Goal: Task Accomplishment & Management: Manage account settings

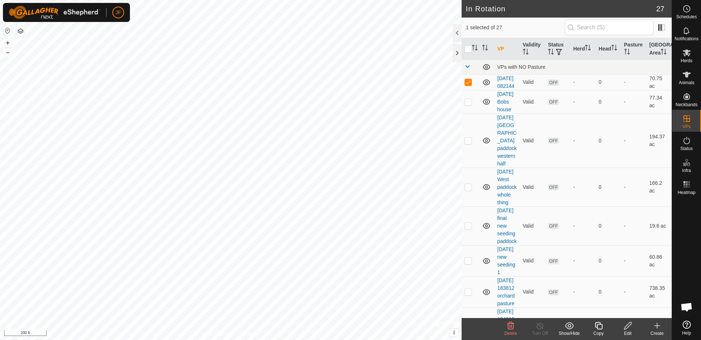
checkbox input "false"
checkbox input "true"
click at [685, 52] on icon at bounding box center [687, 52] width 8 height 7
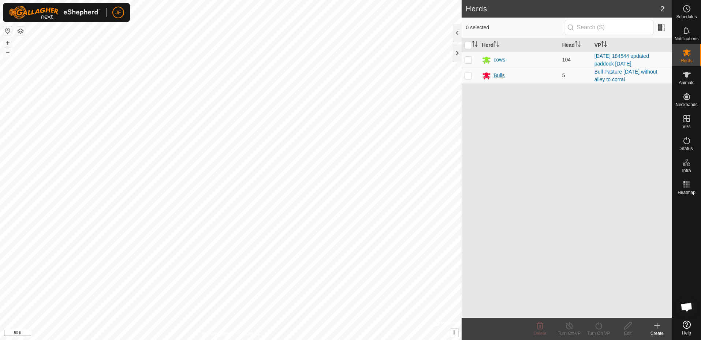
click at [503, 74] on div "Bulls" at bounding box center [499, 76] width 11 height 8
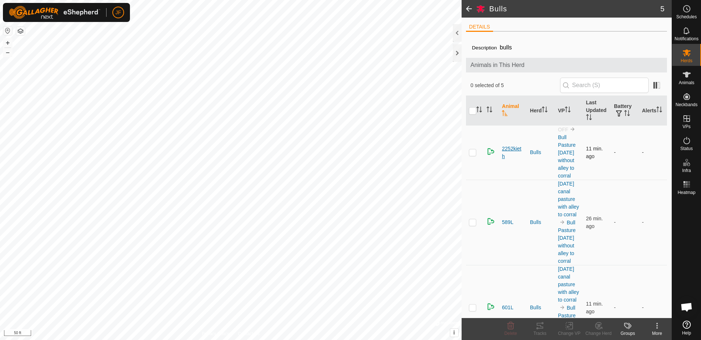
click at [512, 148] on span "2252kieth" at bounding box center [513, 152] width 22 height 15
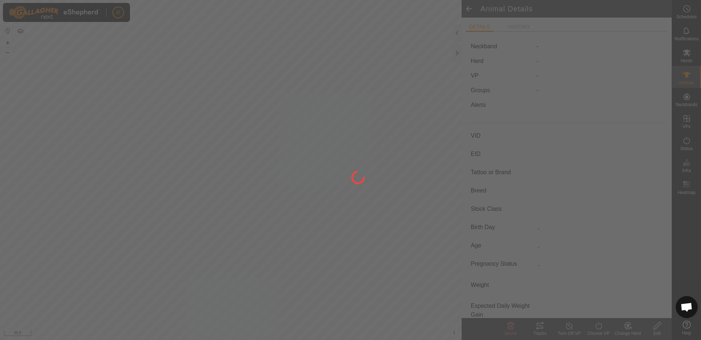
type input "2252kieth"
type input "-"
type input "[PERSON_NAME]"
type input "-"
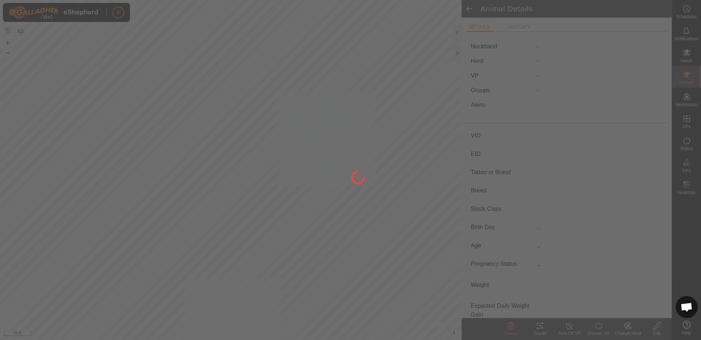
type input "0 kg"
type input "-"
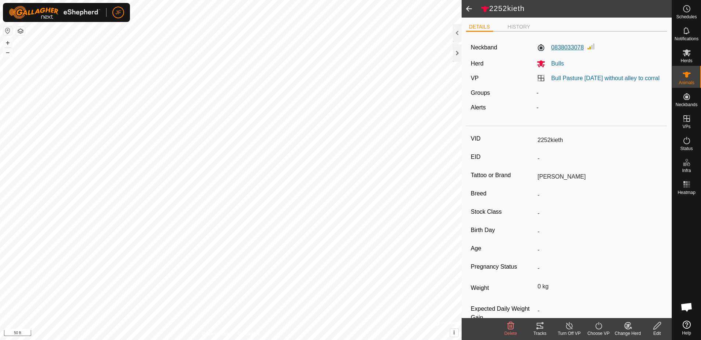
click at [564, 46] on label "0838033078" at bounding box center [560, 47] width 47 height 9
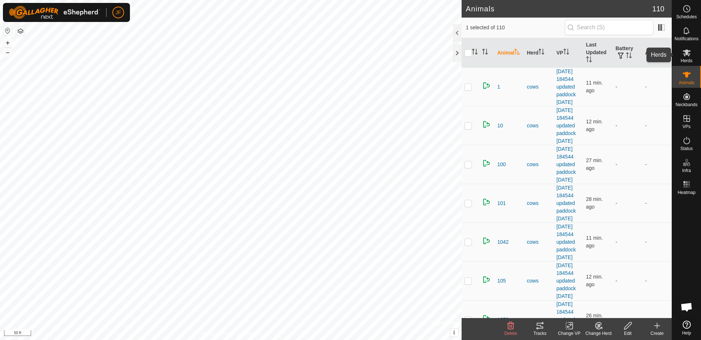
click at [686, 51] on icon at bounding box center [687, 52] width 8 height 7
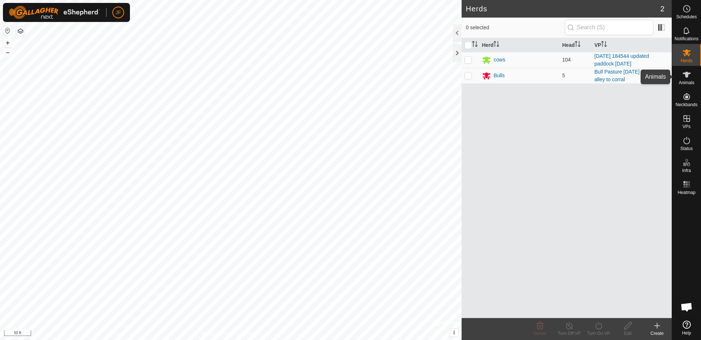
click at [687, 79] on es-animals-svg-icon at bounding box center [686, 75] width 13 height 12
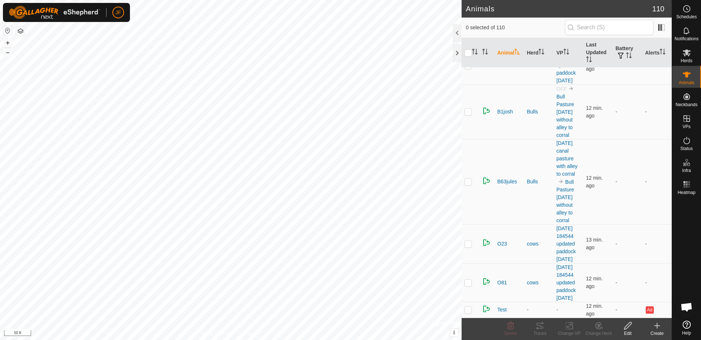
scroll to position [4964, 0]
click at [505, 108] on span "B1josh" at bounding box center [505, 112] width 16 height 8
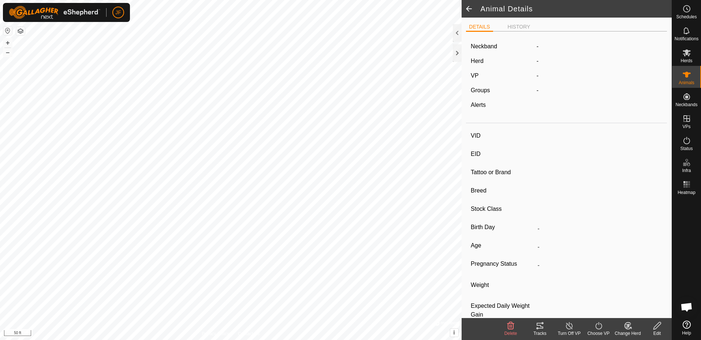
type input "B1josh"
type input "-"
type input "[PERSON_NAME]"
type input "-"
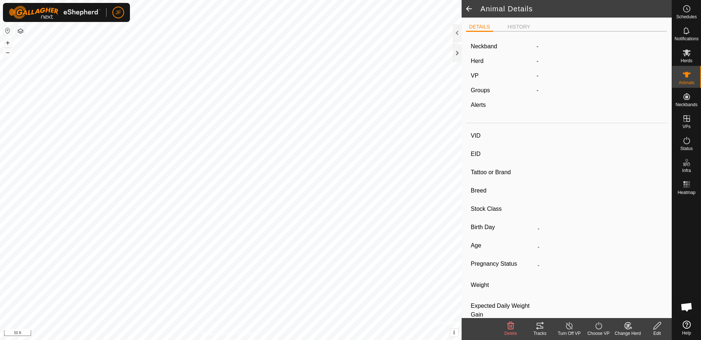
type input "0 kg"
type input "-"
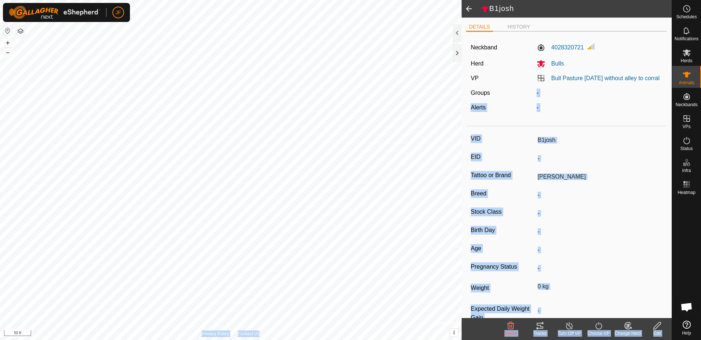
click at [405, 93] on div "B1josh DETAILS HISTORY Neckband 4028320721 Herd Bulls VP Bull Pasture [DATE] wi…" at bounding box center [336, 170] width 672 height 340
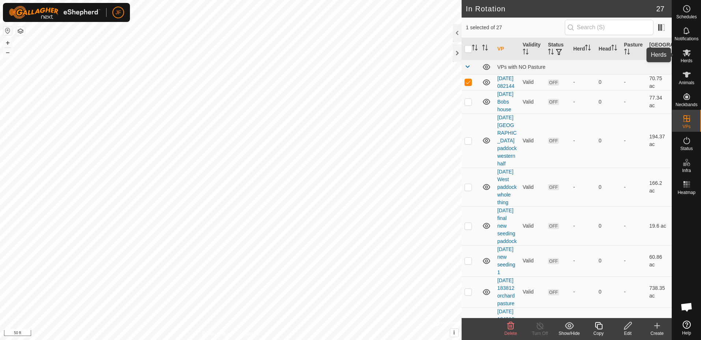
click at [690, 47] on es-mob-svg-icon at bounding box center [686, 53] width 13 height 12
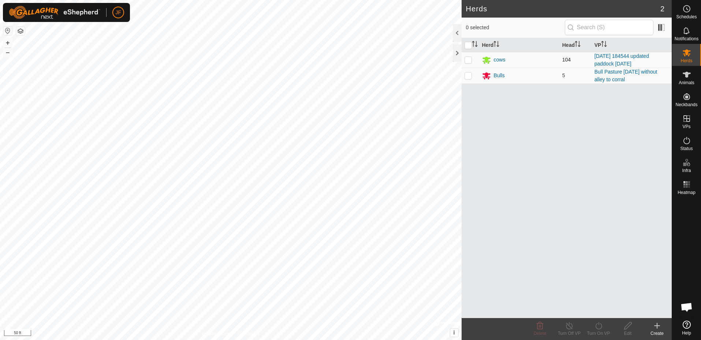
click at [669, 58] on td "[DATE] 184544 updated paddock [DATE]" at bounding box center [631, 60] width 80 height 16
click at [454, 53] on div at bounding box center [457, 53] width 9 height 18
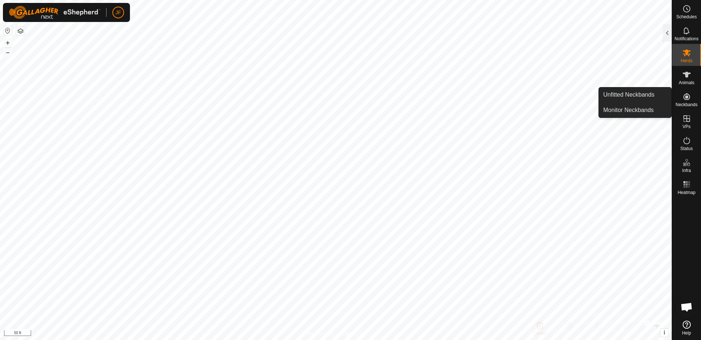
click at [685, 100] on icon at bounding box center [686, 96] width 9 height 9
click at [634, 91] on link "Unfitted Neckbands" at bounding box center [635, 94] width 72 height 15
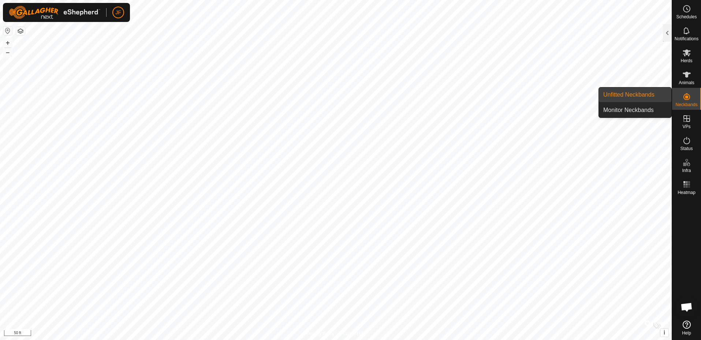
click at [634, 93] on link "Unfitted Neckbands" at bounding box center [635, 94] width 72 height 15
click at [653, 112] on link "Monitor Neckbands" at bounding box center [635, 110] width 72 height 15
click at [644, 95] on link "Unfitted Neckbands" at bounding box center [635, 94] width 72 height 15
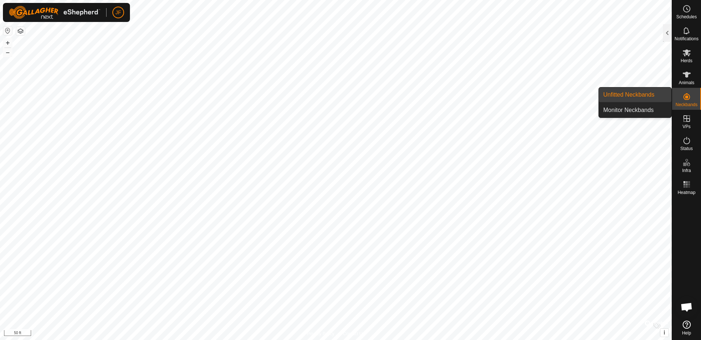
click at [644, 95] on link "Unfitted Neckbands" at bounding box center [635, 94] width 72 height 15
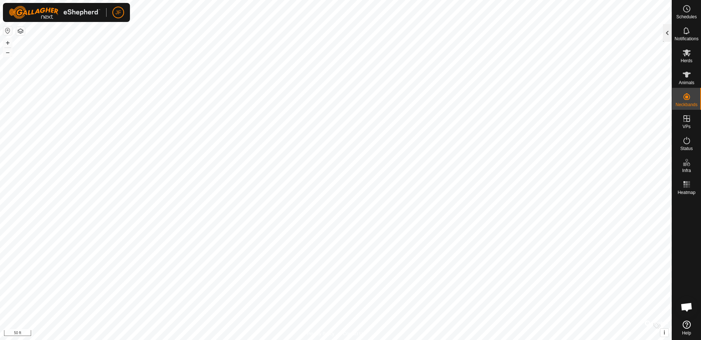
click at [666, 26] on div at bounding box center [667, 33] width 9 height 18
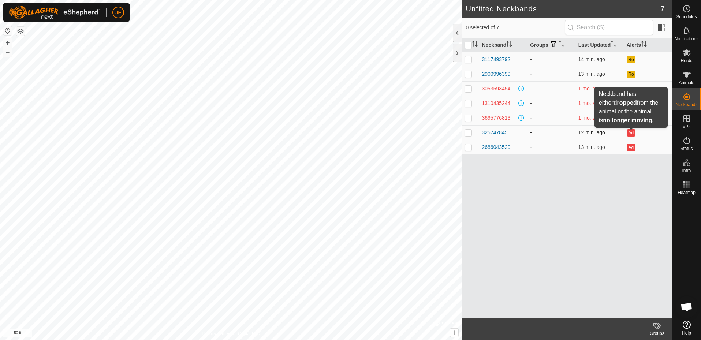
click at [632, 131] on button "Ad" at bounding box center [631, 132] width 8 height 7
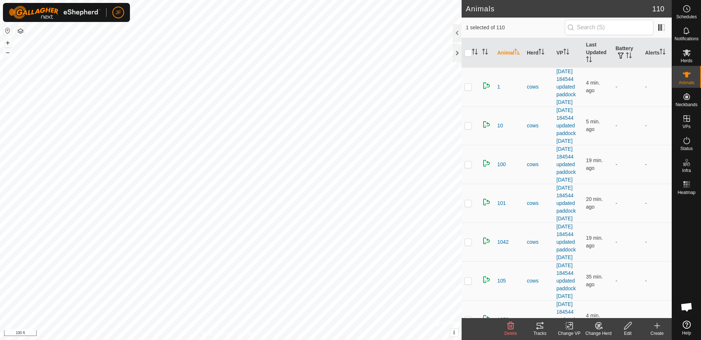
click at [537, 326] on icon at bounding box center [539, 325] width 9 height 9
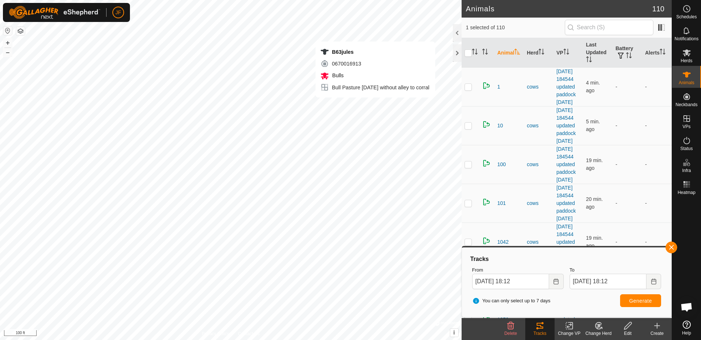
checkbox input "false"
checkbox input "true"
click at [672, 246] on button "button" at bounding box center [671, 248] width 12 height 12
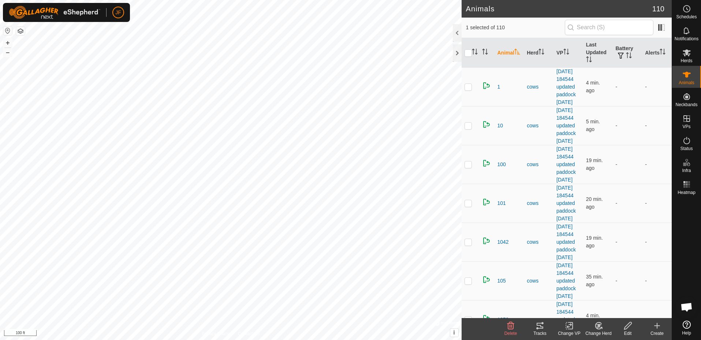
click at [537, 325] on icon at bounding box center [540, 326] width 7 height 6
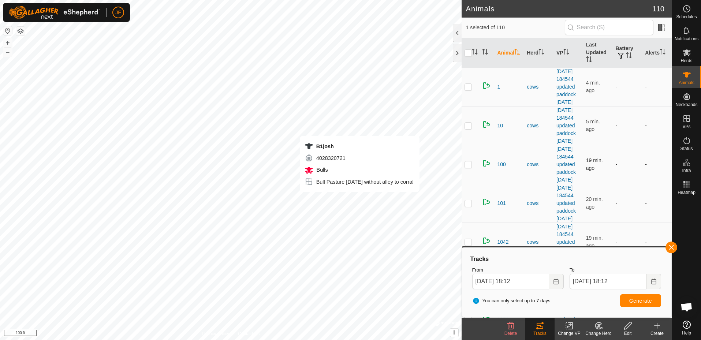
checkbox input "true"
checkbox input "false"
click at [669, 250] on button "button" at bounding box center [671, 248] width 12 height 12
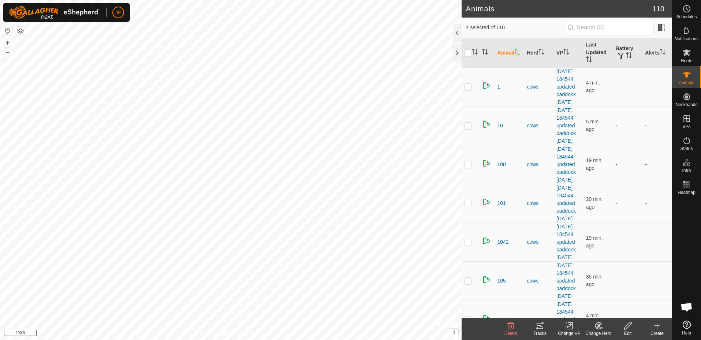
click at [537, 326] on icon at bounding box center [539, 325] width 9 height 9
click at [541, 329] on icon at bounding box center [539, 325] width 9 height 9
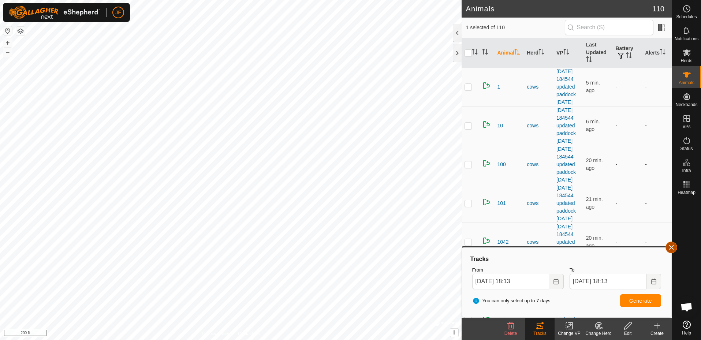
click at [670, 249] on button "button" at bounding box center [671, 248] width 12 height 12
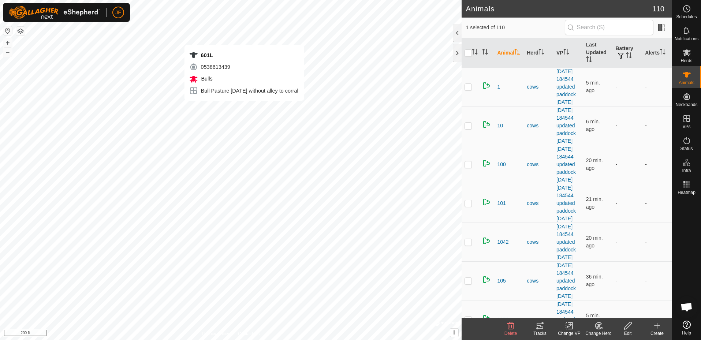
checkbox input "false"
click at [541, 330] on div "Tracks" at bounding box center [539, 333] width 29 height 7
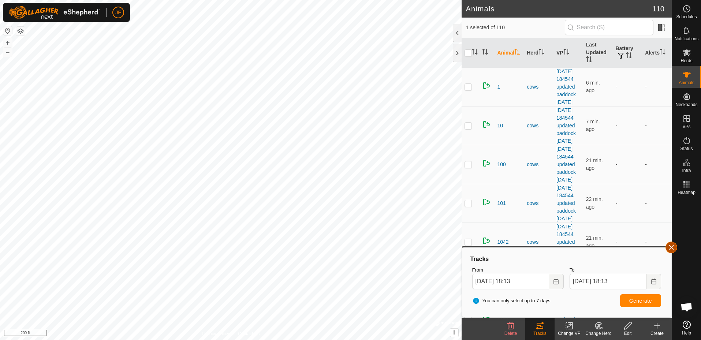
click at [671, 249] on button "button" at bounding box center [671, 248] width 12 height 12
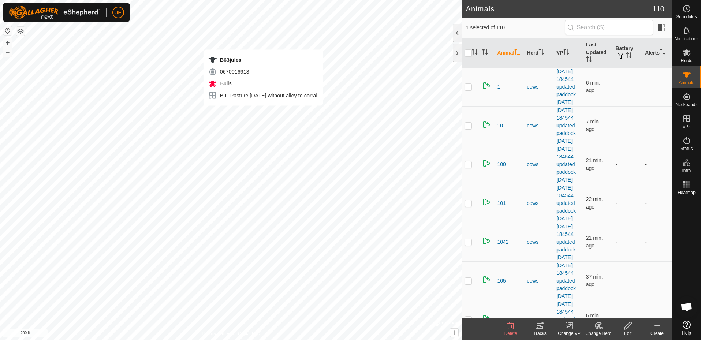
checkbox input "false"
checkbox input "true"
click at [538, 330] on div "Tracks" at bounding box center [539, 333] width 29 height 7
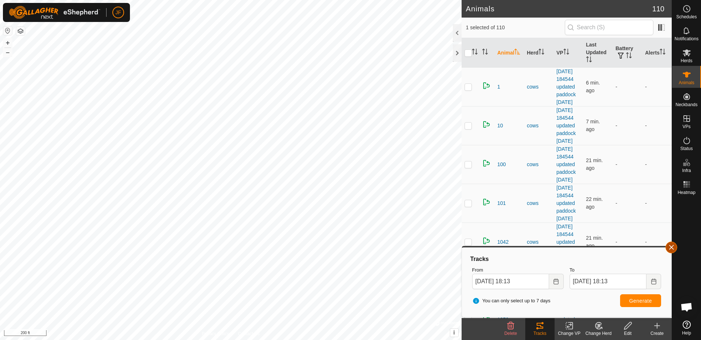
click at [673, 249] on button "button" at bounding box center [671, 248] width 12 height 12
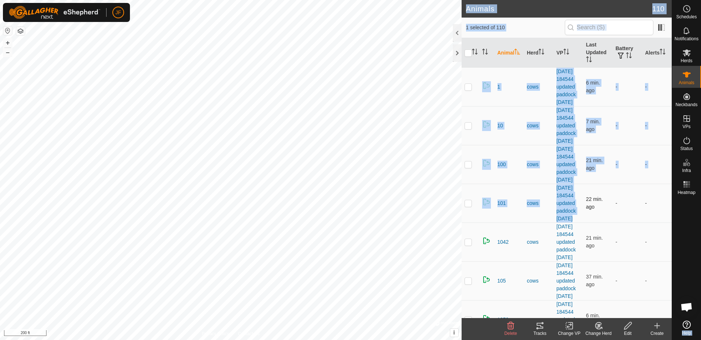
drag, startPoint x: 673, startPoint y: 249, endPoint x: 583, endPoint y: 228, distance: 92.3
click at [583, 228] on div "Schedules Notifications Herds Animals Neckbands VPs Status Infra Heatmap Help A…" at bounding box center [350, 170] width 701 height 340
